Goal: Task Accomplishment & Management: Complete application form

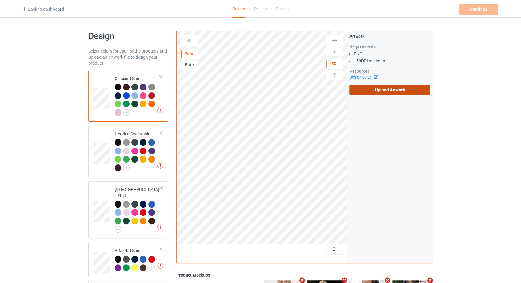
click at [376, 89] on label "Upload Artwork" at bounding box center [389, 90] width 81 height 10
click at [392, 90] on label "Upload Artwork" at bounding box center [389, 90] width 81 height 10
click at [0, 0] on input "Upload Artwork" at bounding box center [0, 0] width 0 height 0
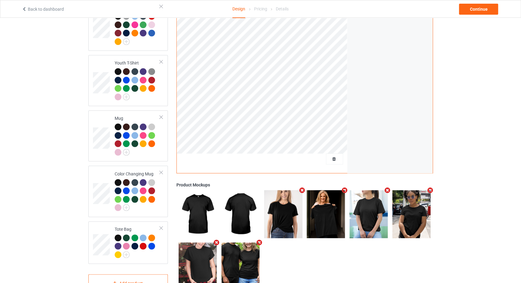
scroll to position [345, 0]
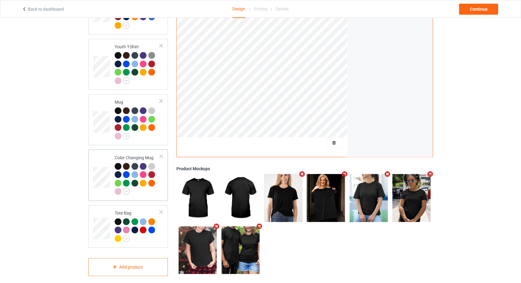
click at [162, 154] on div at bounding box center [161, 156] width 4 height 4
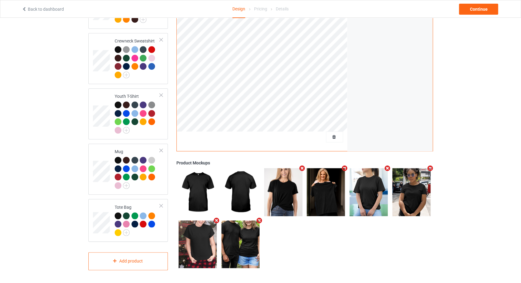
scroll to position [289, 0]
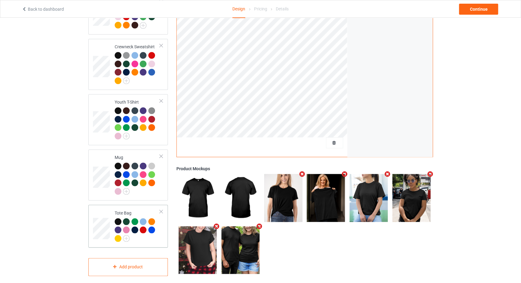
click at [159, 209] on div at bounding box center [161, 211] width 4 height 4
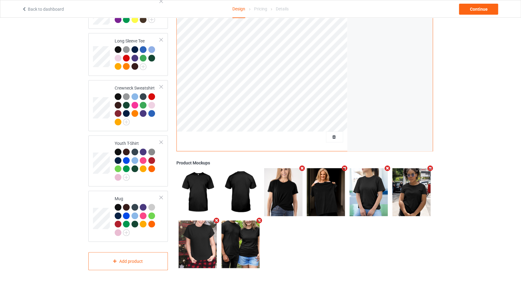
scroll to position [242, 0]
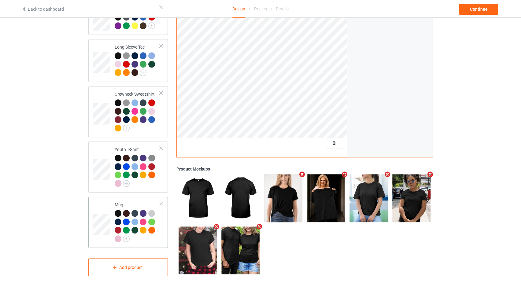
click at [161, 201] on div at bounding box center [161, 203] width 4 height 4
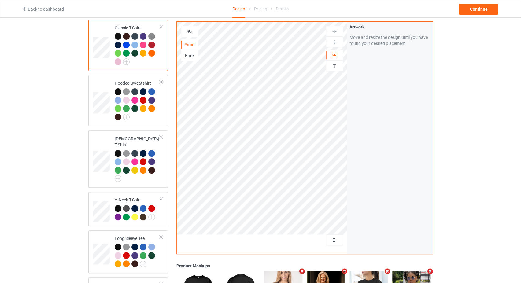
scroll to position [0, 0]
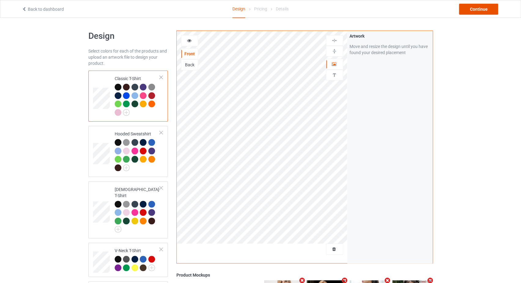
click at [469, 10] on div "Continue" at bounding box center [478, 9] width 39 height 11
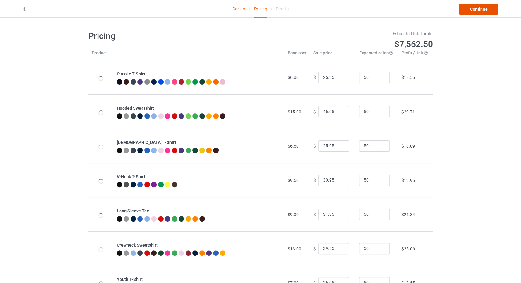
click at [469, 10] on link "Continue" at bounding box center [478, 9] width 39 height 11
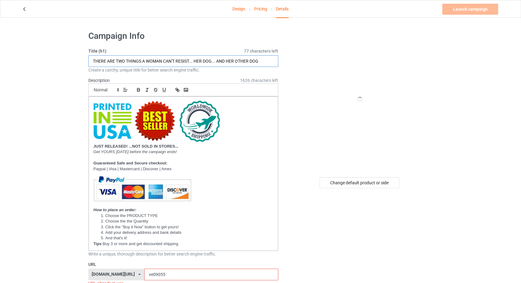
click at [167, 61] on input "THERE ARE TWO THINGS A WOMAN CAN'T RESIST... HER DOG... AND HER OTHER DOG" at bounding box center [183, 61] width 190 height 12
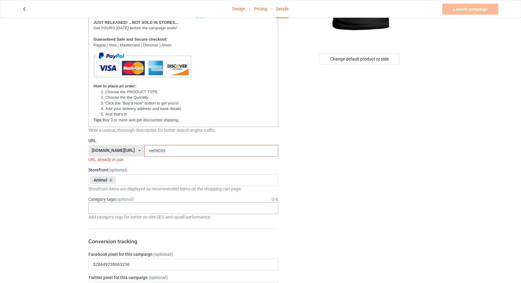
scroll to position [130, 0]
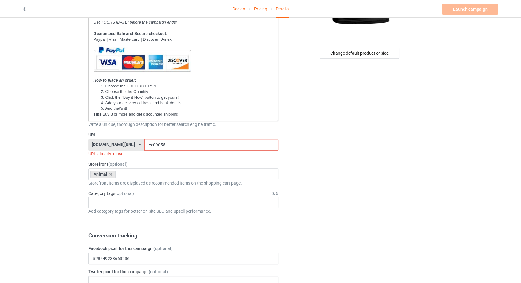
type input "DEAD-BROKE"
drag, startPoint x: 152, startPoint y: 143, endPoint x: 134, endPoint y: 143, distance: 17.7
click at [144, 143] on input "ve09055" at bounding box center [211, 145] width 134 height 12
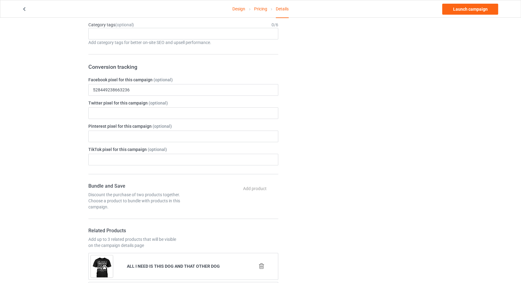
scroll to position [194, 0]
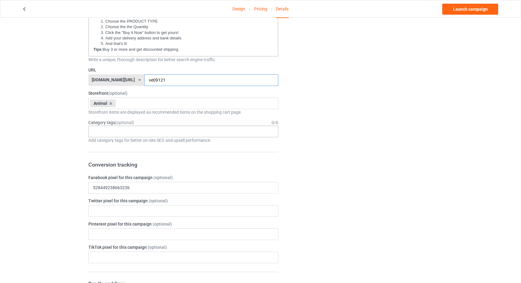
type input "ve09121"
click at [145, 134] on div "Age > 1-19 > 1 Age > 1-12 Months > 1 Month Age > 1-12 Months Age > 1-19 Age > 1…" at bounding box center [183, 132] width 190 height 12
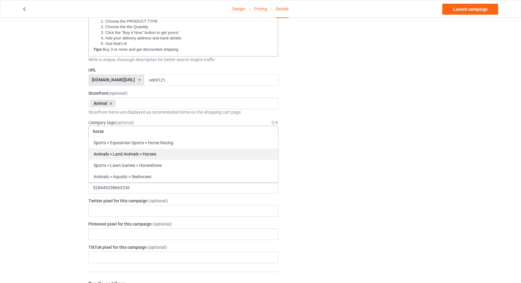
type input "horse"
click at [145, 151] on div "Animals > Land Animals > Horses" at bounding box center [183, 153] width 189 height 11
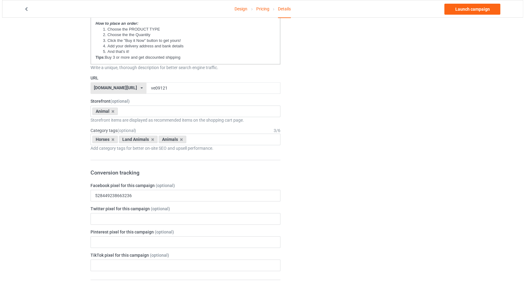
scroll to position [0, 0]
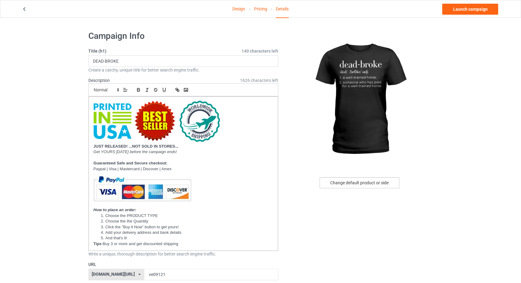
click at [353, 181] on div "Change default product or side" at bounding box center [359, 182] width 80 height 11
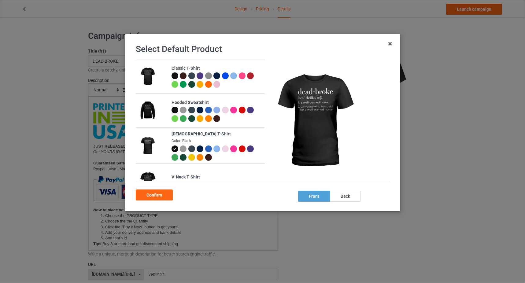
click at [174, 76] on div at bounding box center [174, 75] width 7 height 7
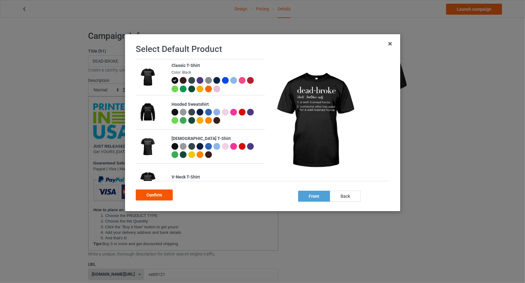
click at [160, 193] on div "Confirm" at bounding box center [154, 194] width 37 height 11
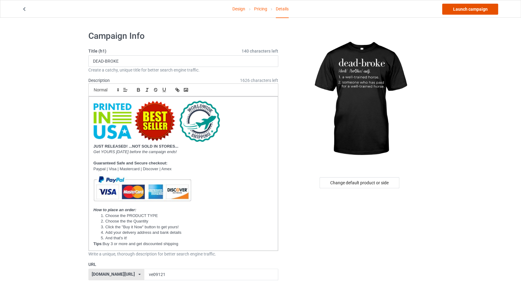
click at [462, 12] on link "Launch campaign" at bounding box center [470, 9] width 56 height 11
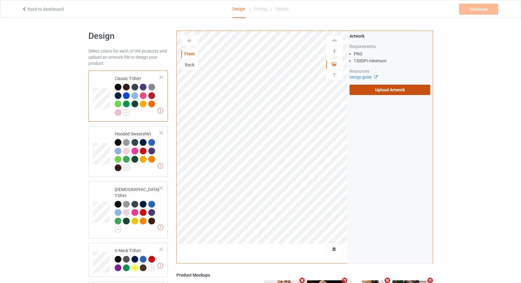
click at [368, 91] on label "Upload Artwork" at bounding box center [389, 90] width 81 height 10
click at [0, 0] on input "Upload Artwork" at bounding box center [0, 0] width 0 height 0
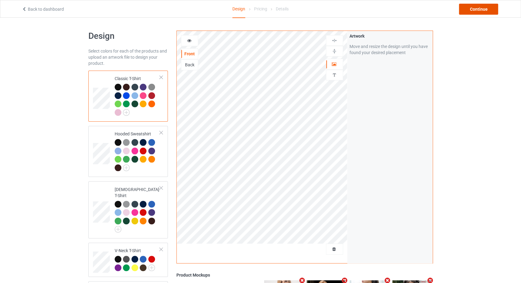
click at [469, 11] on div "Continue" at bounding box center [478, 9] width 39 height 11
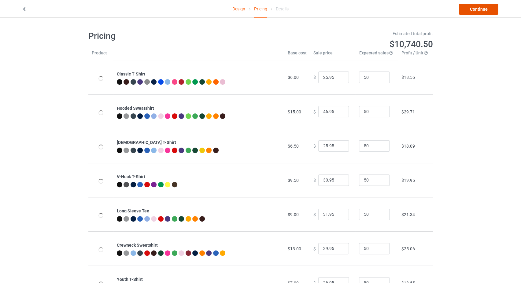
click at [469, 11] on link "Continue" at bounding box center [478, 9] width 39 height 11
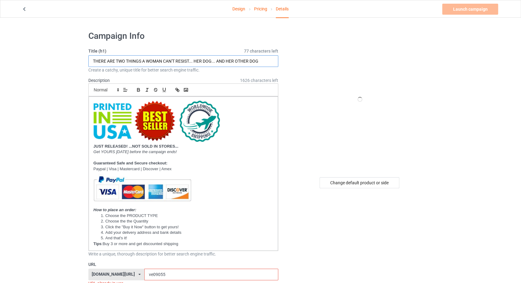
click at [144, 66] on input "THERE ARE TWO THINGS A WOMAN CAN'T RESIST... HER DOG... AND HER OTHER DOG" at bounding box center [183, 61] width 190 height 12
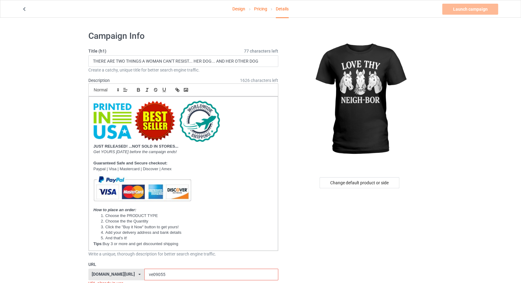
click at [236, 8] on link "Design" at bounding box center [238, 8] width 13 height 17
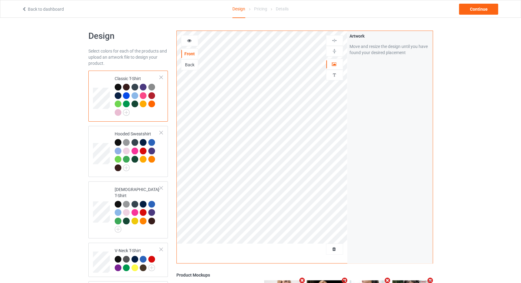
scroll to position [345, 0]
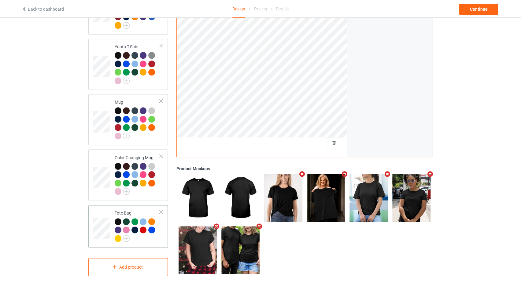
click at [160, 208] on td "Tote Bag" at bounding box center [137, 227] width 52 height 38
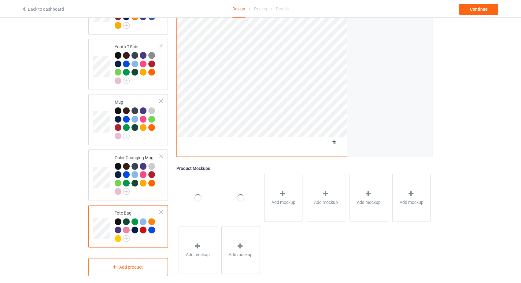
click at [160, 210] on div at bounding box center [161, 212] width 4 height 4
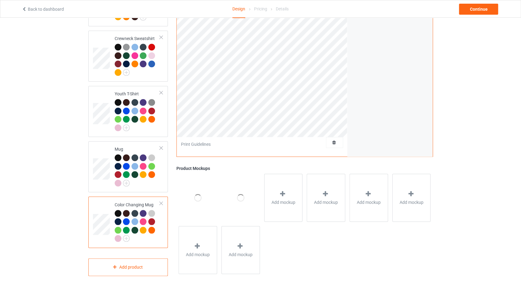
click at [160, 201] on div at bounding box center [161, 203] width 4 height 4
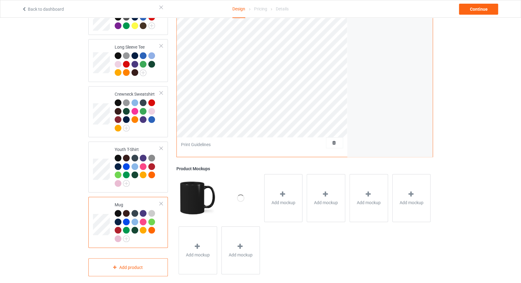
click at [160, 201] on div at bounding box center [161, 203] width 4 height 4
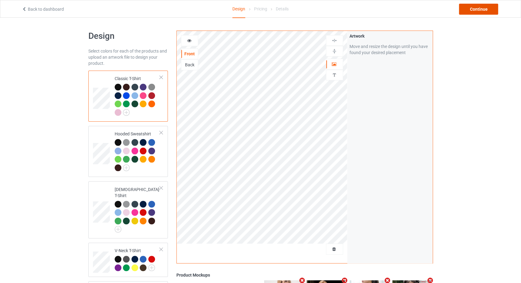
click at [471, 9] on div "Continue" at bounding box center [478, 9] width 39 height 11
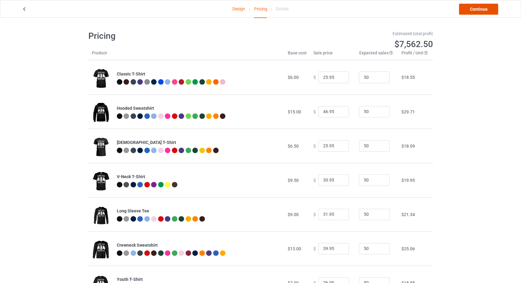
click at [468, 7] on link "Continue" at bounding box center [478, 9] width 39 height 11
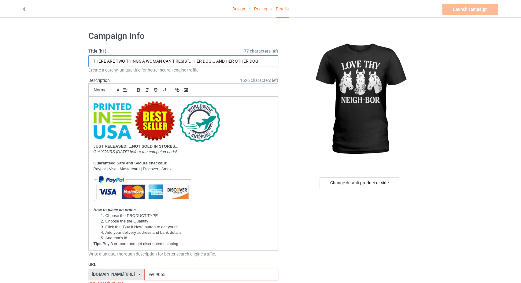
click at [186, 63] on input "THERE ARE TWO THINGS A WOMAN CAN'T RESIST... HER DOG... AND HER OTHER DOG" at bounding box center [183, 61] width 190 height 12
type input "LOVE THY NEIGH-BOR"
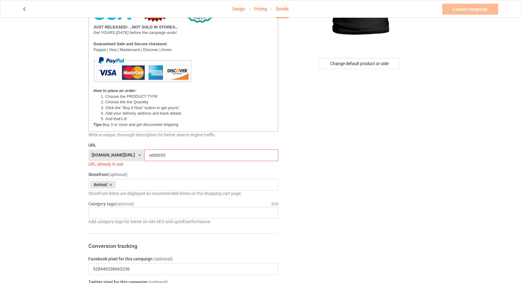
scroll to position [130, 0]
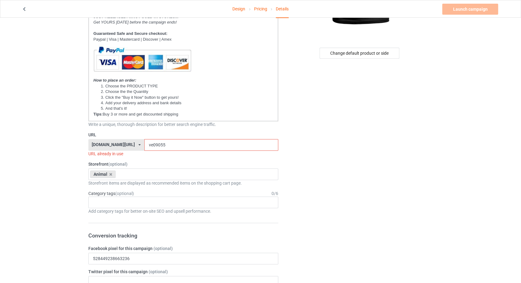
drag, startPoint x: 153, startPoint y: 140, endPoint x: 140, endPoint y: 143, distance: 12.8
click at [144, 143] on input "ve09055" at bounding box center [211, 145] width 134 height 12
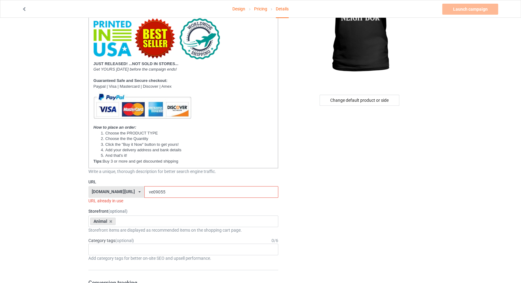
scroll to position [0, 0]
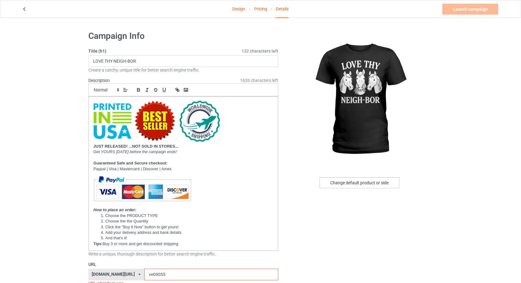
click at [350, 183] on div "Change default product or side" at bounding box center [359, 182] width 80 height 11
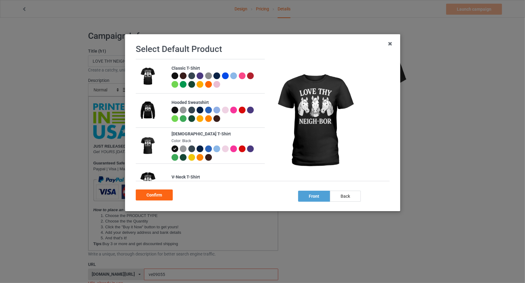
click at [241, 75] on div at bounding box center [241, 75] width 7 height 7
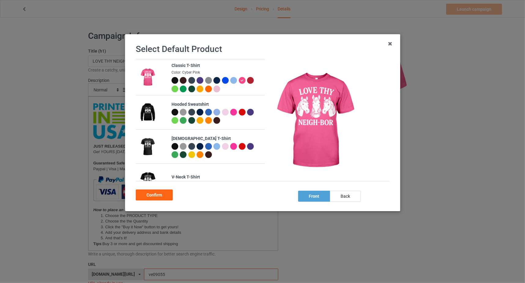
drag, startPoint x: 167, startPoint y: 195, endPoint x: 203, endPoint y: 166, distance: 46.7
click at [167, 196] on div "Confirm" at bounding box center [154, 194] width 37 height 11
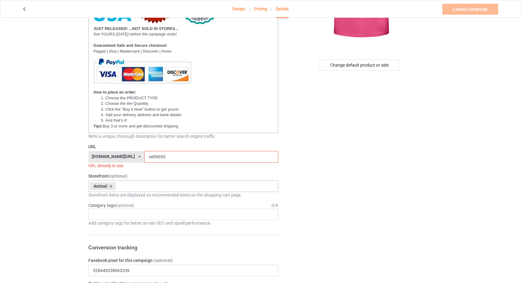
scroll to position [130, 0]
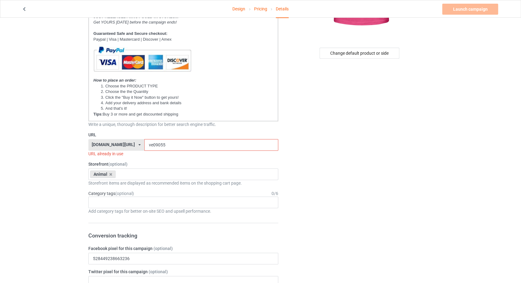
click at [144, 147] on input "ve09055" at bounding box center [211, 145] width 134 height 12
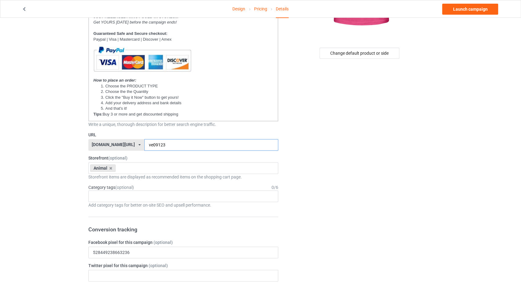
scroll to position [0, 0]
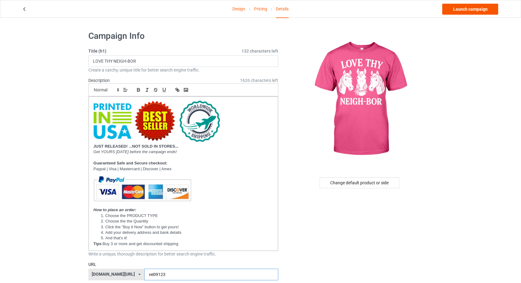
type input "ve09123"
click at [459, 10] on link "Launch campaign" at bounding box center [470, 9] width 56 height 11
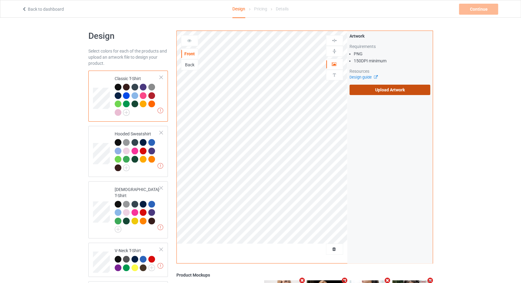
click at [361, 88] on label "Upload Artwork" at bounding box center [389, 90] width 81 height 10
click at [0, 0] on input "Upload Artwork" at bounding box center [0, 0] width 0 height 0
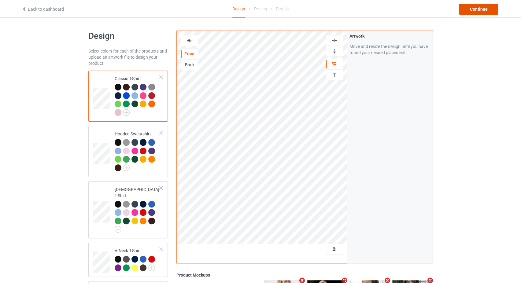
click at [468, 10] on div "Continue" at bounding box center [478, 9] width 39 height 11
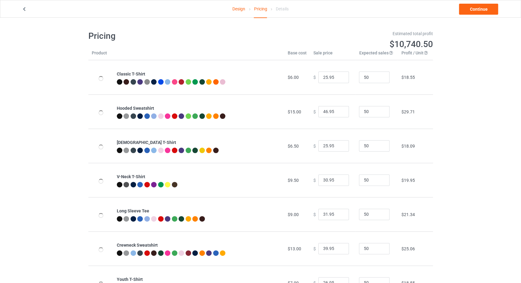
click at [238, 11] on link "Design" at bounding box center [238, 8] width 13 height 17
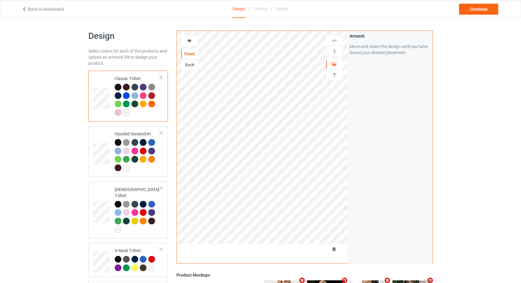
scroll to position [345, 0]
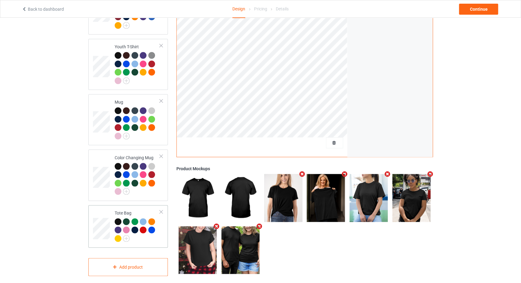
click at [160, 210] on div at bounding box center [161, 212] width 4 height 4
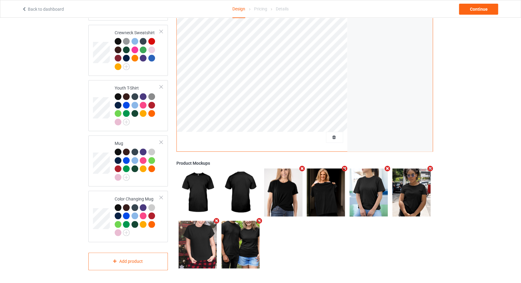
scroll to position [298, 0]
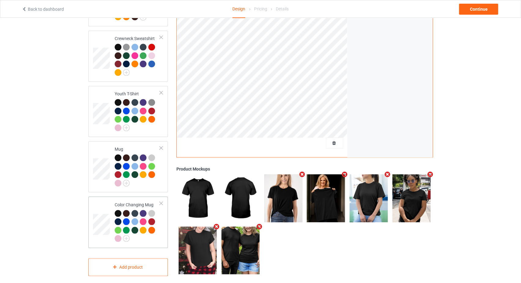
click at [162, 201] on div at bounding box center [161, 203] width 4 height 4
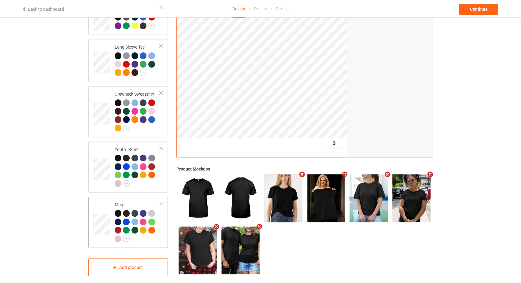
click at [162, 201] on div at bounding box center [161, 203] width 4 height 4
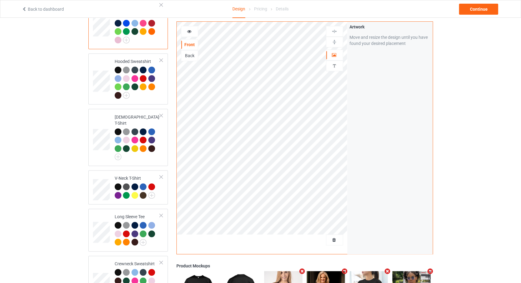
scroll to position [0, 0]
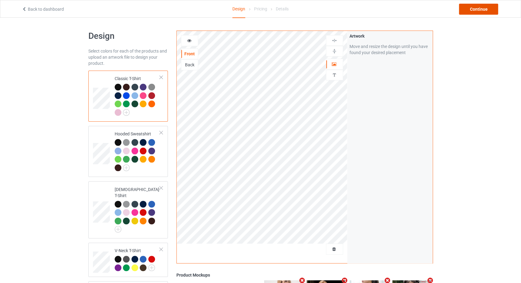
click at [475, 8] on div "Continue" at bounding box center [478, 9] width 39 height 11
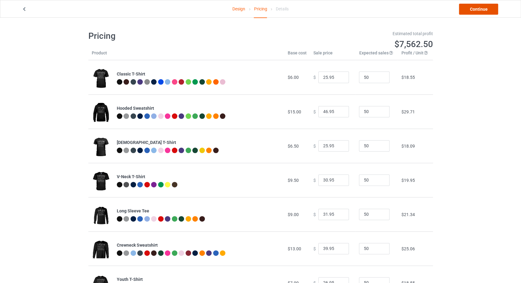
click at [480, 10] on link "Continue" at bounding box center [478, 9] width 39 height 11
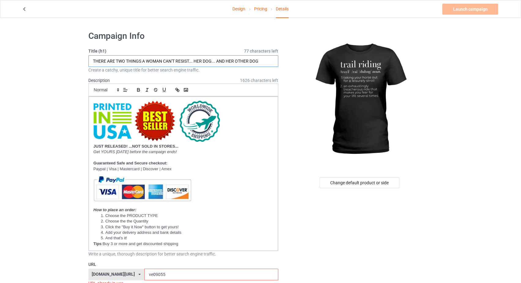
click at [193, 57] on input "THERE ARE TWO THINGS A WOMAN CAN'T RESIST... HER DOG... AND HER OTHER DOG" at bounding box center [183, 61] width 190 height 12
click at [343, 186] on div "Change default product or side" at bounding box center [359, 182] width 80 height 11
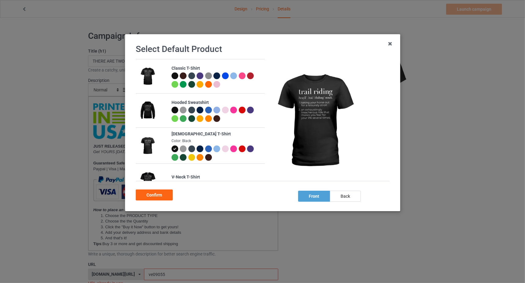
click at [175, 75] on div at bounding box center [174, 75] width 7 height 7
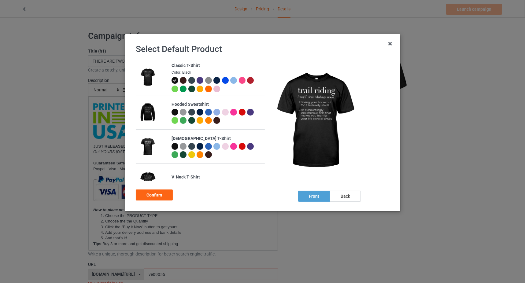
drag, startPoint x: 162, startPoint y: 195, endPoint x: 152, endPoint y: 78, distance: 117.5
click at [160, 192] on div "Confirm" at bounding box center [154, 194] width 37 height 11
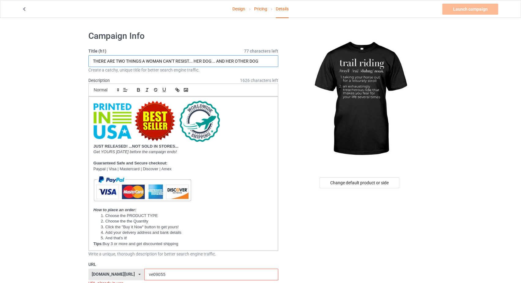
click at [145, 59] on input "THERE ARE TWO THINGS A WOMAN CAN'T RESIST... HER DOG... AND HER OTHER DOG" at bounding box center [183, 61] width 190 height 12
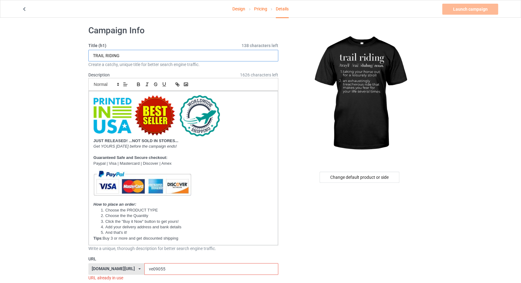
scroll to position [130, 0]
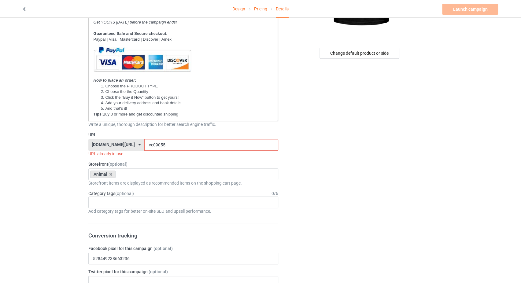
type input "TRAIL RIDING"
drag, startPoint x: 154, startPoint y: 144, endPoint x: 138, endPoint y: 147, distance: 16.3
click at [144, 147] on input "ve09055" at bounding box center [211, 145] width 134 height 12
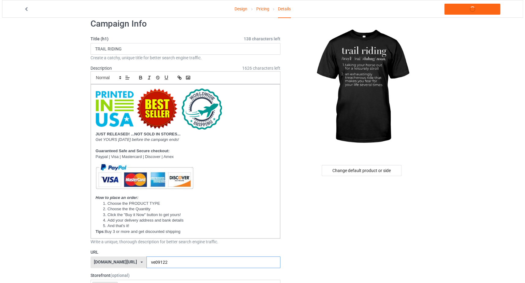
scroll to position [0, 0]
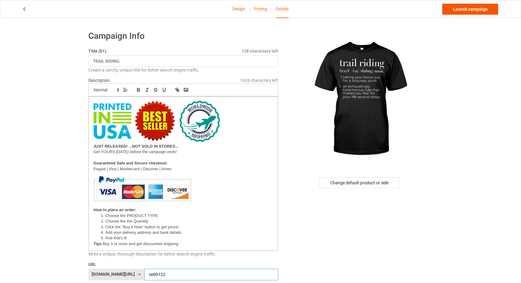
type input "ve09122"
click at [462, 7] on link "Launch campaign" at bounding box center [470, 9] width 56 height 11
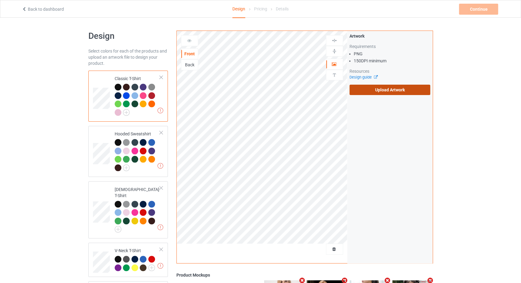
click at [354, 88] on label "Upload Artwork" at bounding box center [389, 90] width 81 height 10
click at [0, 0] on input "Upload Artwork" at bounding box center [0, 0] width 0 height 0
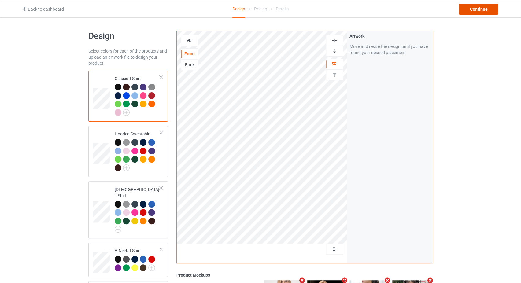
click at [472, 11] on div "Continue" at bounding box center [478, 9] width 39 height 11
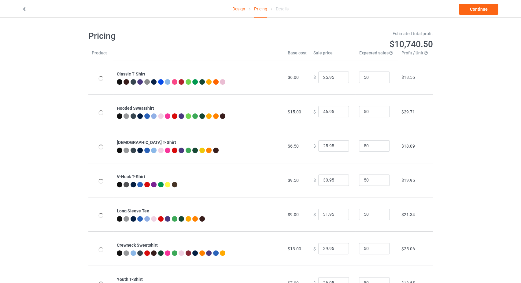
click at [228, 12] on div "Design Pricing Details" at bounding box center [260, 9] width 162 height 18
click at [237, 12] on link "Design" at bounding box center [238, 8] width 13 height 17
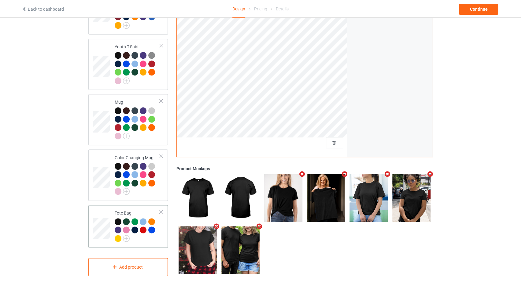
click at [160, 210] on div at bounding box center [161, 212] width 4 height 4
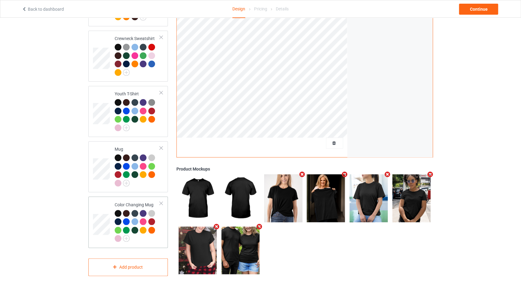
click at [159, 201] on div at bounding box center [161, 203] width 4 height 4
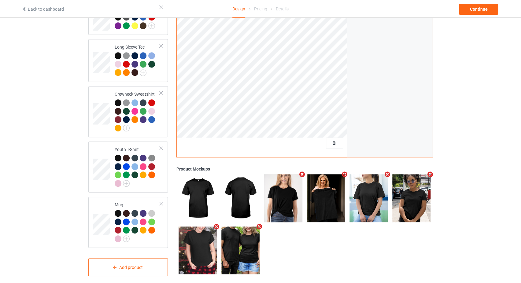
click at [159, 201] on div at bounding box center [161, 203] width 4 height 4
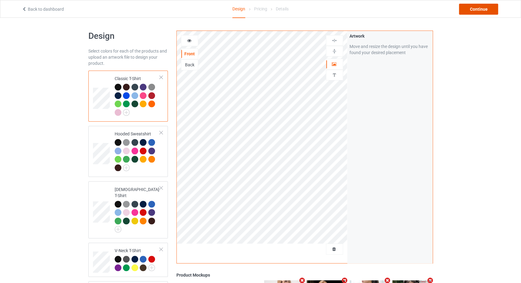
click at [468, 9] on div "Continue" at bounding box center [478, 9] width 39 height 11
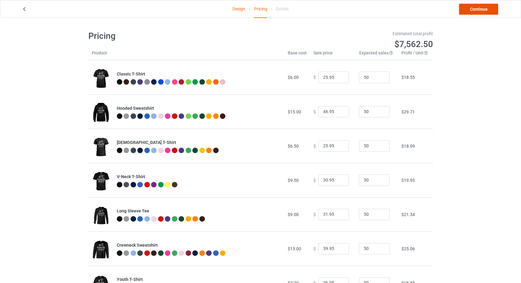
click at [468, 9] on link "Continue" at bounding box center [478, 9] width 39 height 11
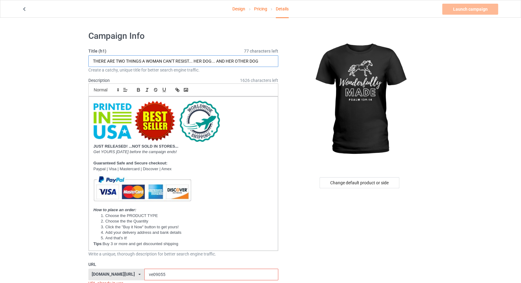
click at [167, 64] on input "THERE ARE TWO THINGS A WOMAN CAN'T RESIST... HER DOG... AND HER OTHER DOG" at bounding box center [183, 61] width 190 height 12
click at [344, 183] on div "Change default product or side" at bounding box center [359, 182] width 80 height 11
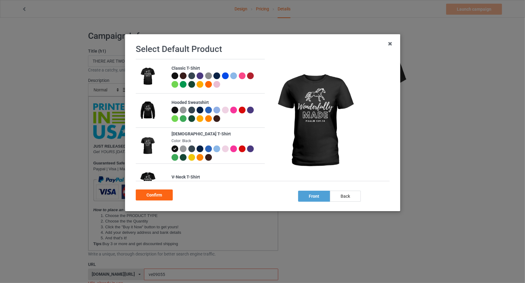
click at [174, 74] on div at bounding box center [174, 75] width 7 height 7
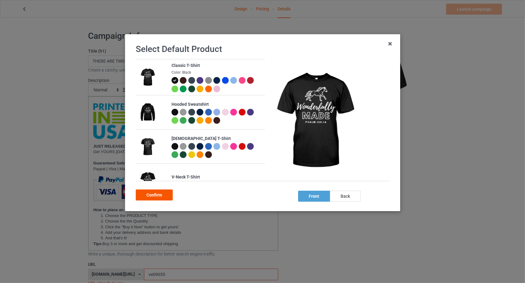
click at [150, 193] on div "Confirm" at bounding box center [154, 194] width 37 height 11
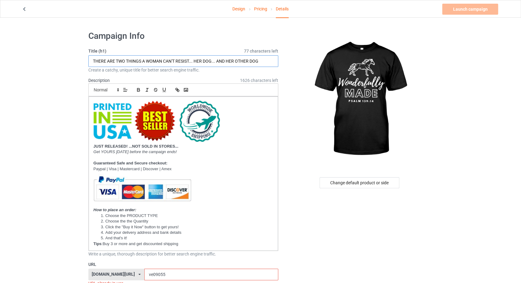
click at [138, 62] on input "THERE ARE TWO THINGS A WOMAN CAN'T RESIST... HER DOG... AND HER OTHER DOG" at bounding box center [183, 61] width 190 height 12
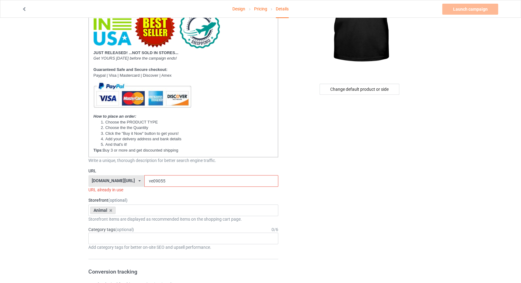
scroll to position [130, 0]
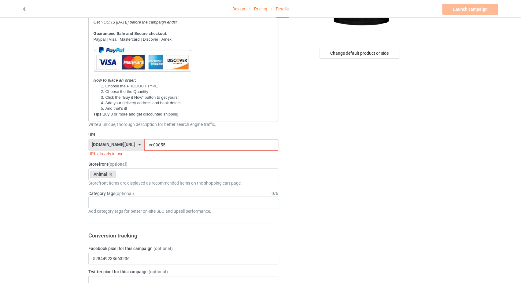
type input "WONDERFULLY MADE"
drag, startPoint x: 146, startPoint y: 145, endPoint x: 138, endPoint y: 146, distance: 8.3
click at [144, 146] on input "ve09055" at bounding box center [211, 145] width 134 height 12
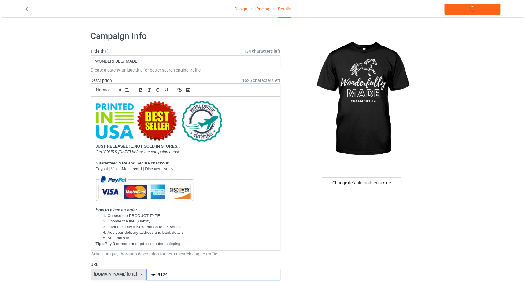
scroll to position [0, 0]
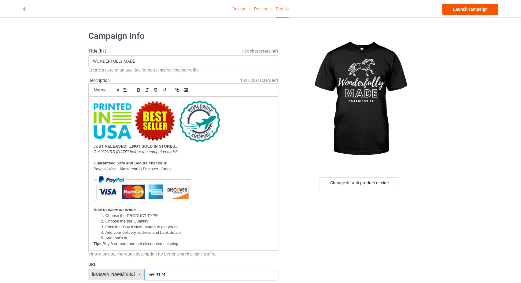
type input "ve09124"
click at [463, 11] on link "Launch campaign" at bounding box center [470, 9] width 56 height 11
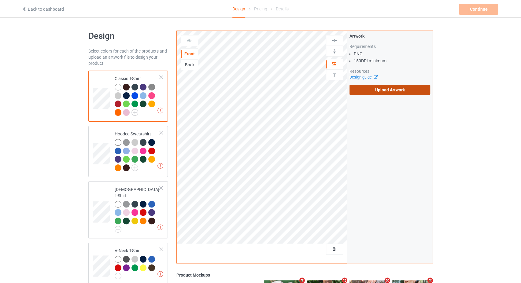
click at [396, 92] on label "Upload Artwork" at bounding box center [389, 90] width 81 height 10
click at [0, 0] on input "Upload Artwork" at bounding box center [0, 0] width 0 height 0
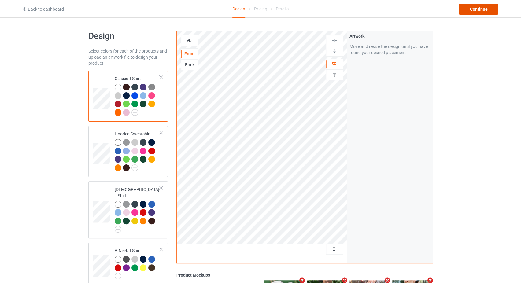
click at [477, 13] on div "Continue" at bounding box center [478, 9] width 39 height 11
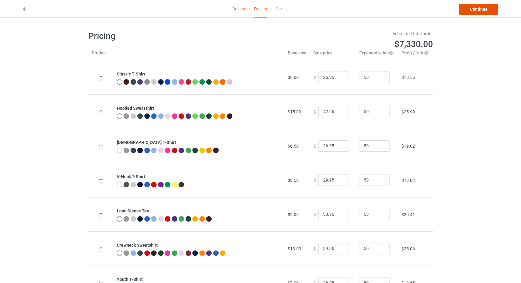
click at [475, 9] on link "Continue" at bounding box center [478, 9] width 39 height 11
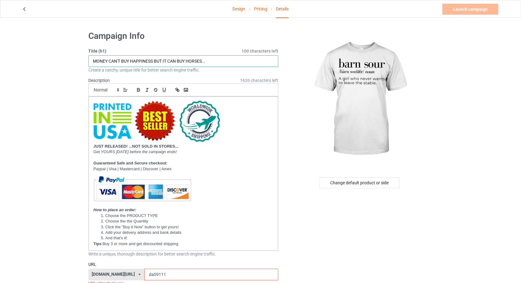
click at [186, 60] on input "MONEY CAN'T BUY HAPPINESS BUT IT CAN BUY HORSES..." at bounding box center [183, 61] width 190 height 12
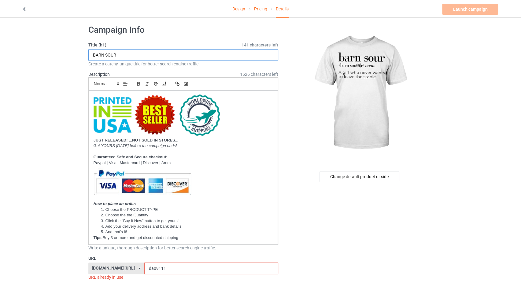
scroll to position [64, 0]
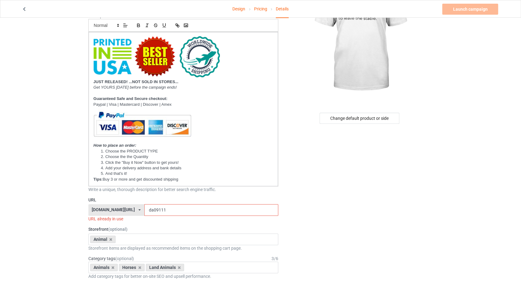
type input "BARN SOUR"
drag, startPoint x: 162, startPoint y: 206, endPoint x: 141, endPoint y: 208, distance: 21.5
click at [144, 208] on input "da09111" at bounding box center [211, 210] width 134 height 12
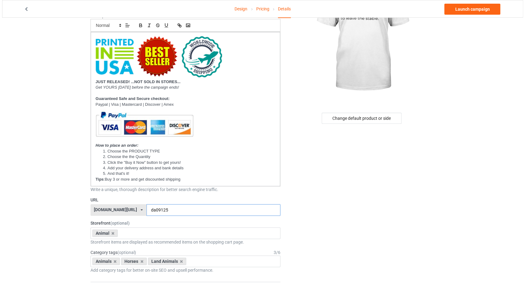
scroll to position [0, 0]
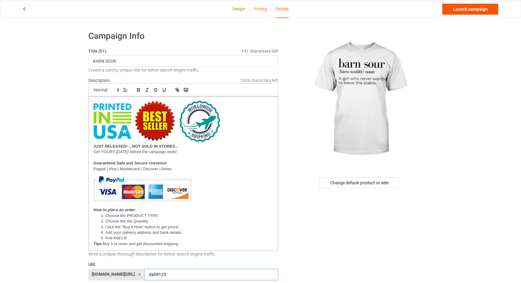
type input "da09125"
click at [462, 6] on link "Launch campaign" at bounding box center [470, 9] width 56 height 11
